Goal: Information Seeking & Learning: Understand process/instructions

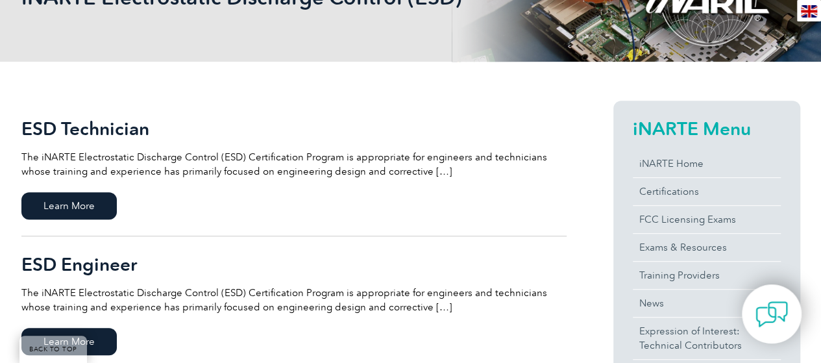
scroll to position [260, 0]
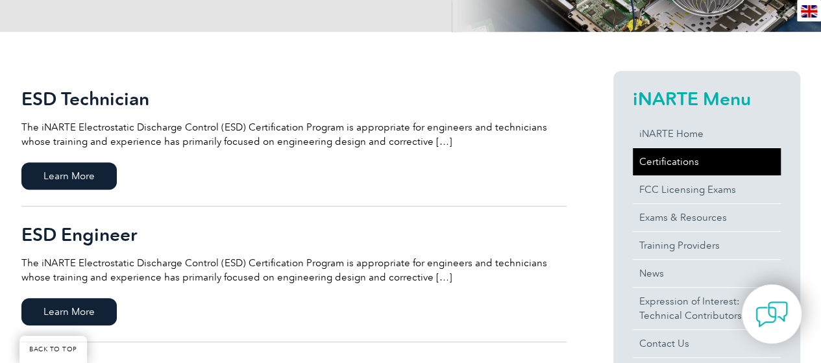
click at [689, 152] on link "Certifications" at bounding box center [707, 161] width 148 height 27
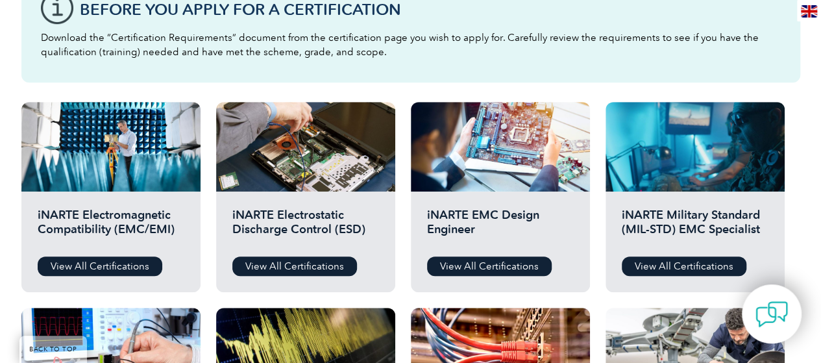
scroll to position [454, 0]
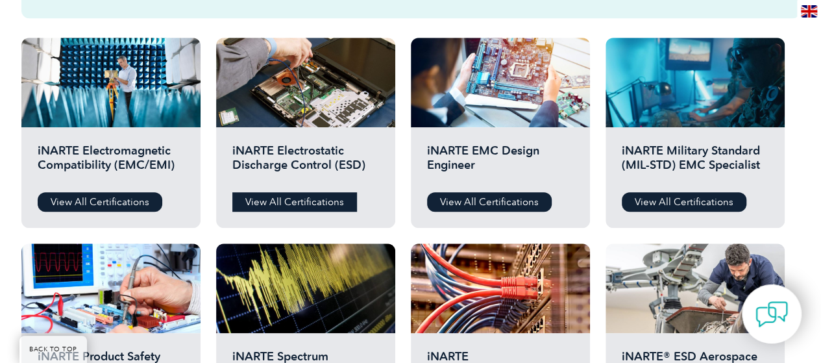
click at [283, 199] on link "View All Certifications" at bounding box center [294, 201] width 125 height 19
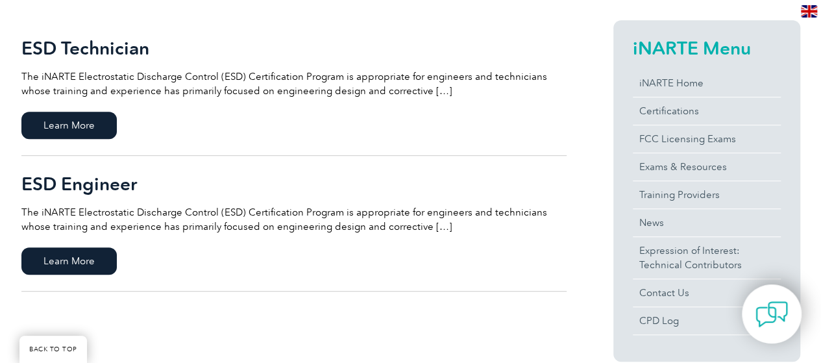
scroll to position [389, 0]
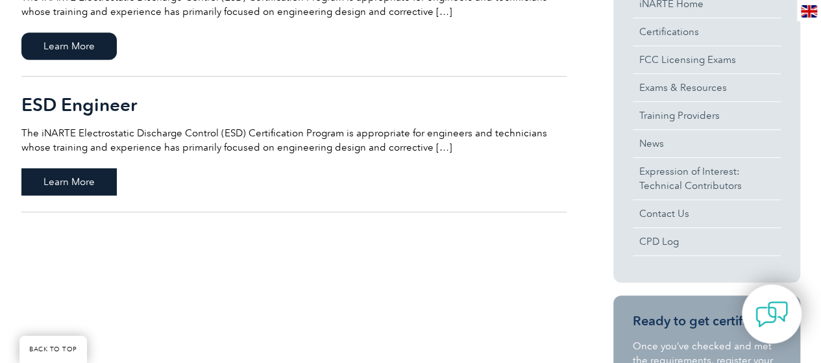
click at [71, 186] on span "Learn More" at bounding box center [68, 181] width 95 height 27
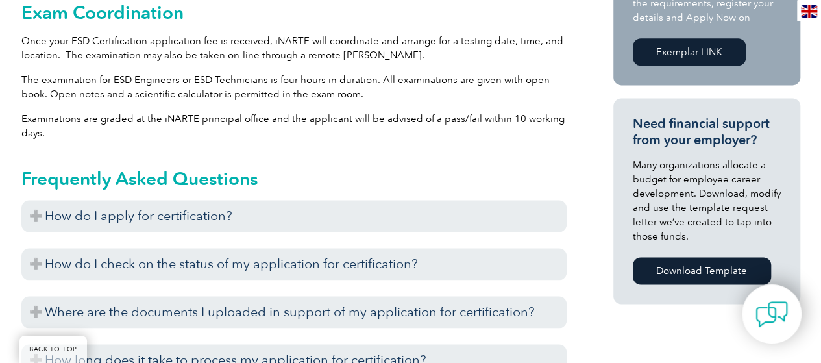
scroll to position [843, 0]
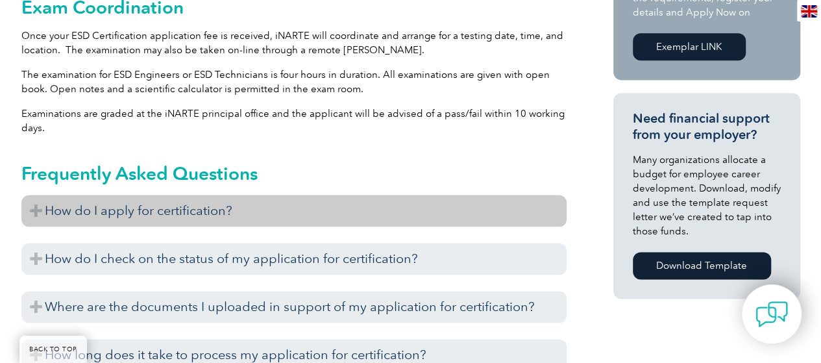
click at [193, 195] on h3 "How do I apply for certification?" at bounding box center [293, 211] width 545 height 32
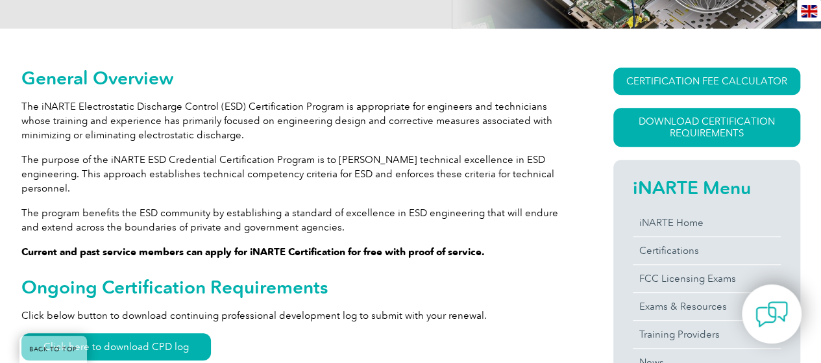
scroll to position [324, 0]
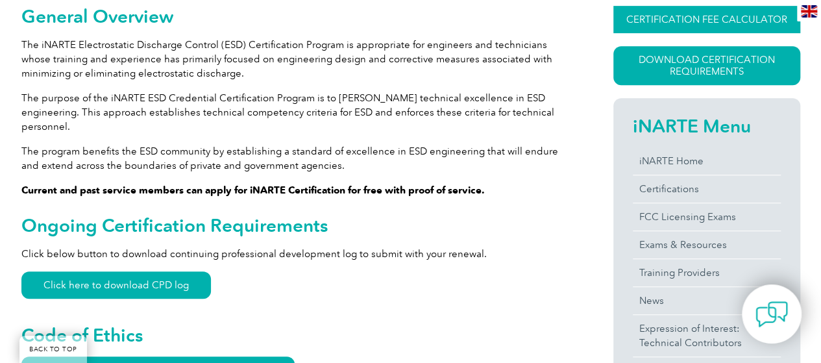
click at [698, 23] on link "CERTIFICATION FEE CALCULATOR" at bounding box center [706, 19] width 187 height 27
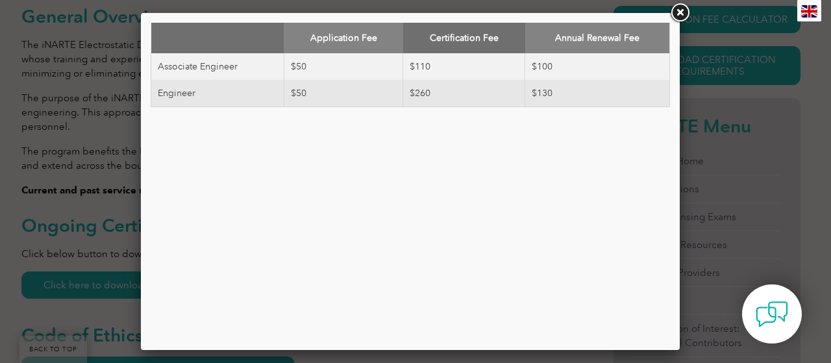
click at [681, 9] on link at bounding box center [679, 12] width 23 height 23
